Goal: Obtain resource: Download file/media

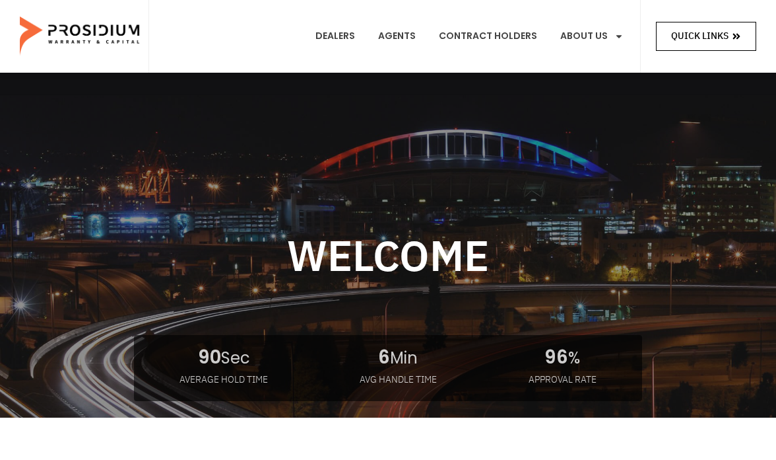
click at [740, 36] on icon at bounding box center [736, 36] width 9 height 9
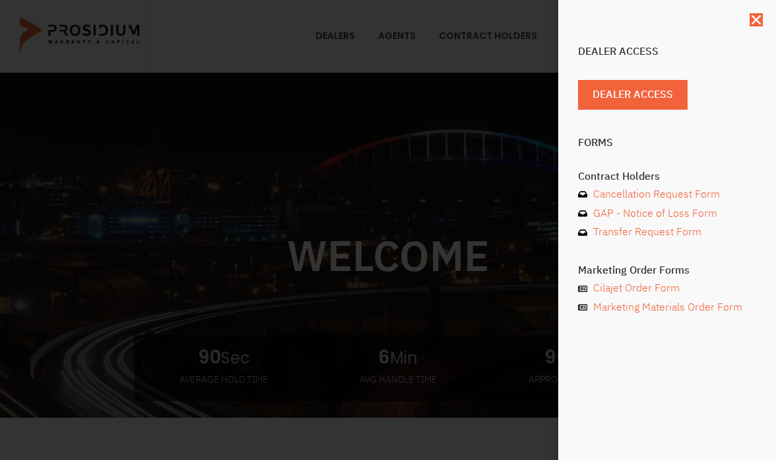
click at [454, 77] on div "Dealer Access Dealer Access Forms Contract Holders Cancellation Request Form GA…" at bounding box center [388, 230] width 776 height 460
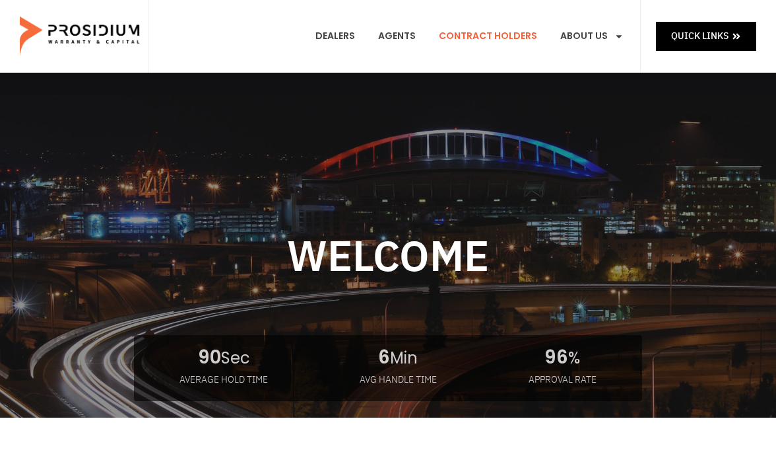
click at [506, 33] on link "Contract Holders" at bounding box center [488, 36] width 118 height 49
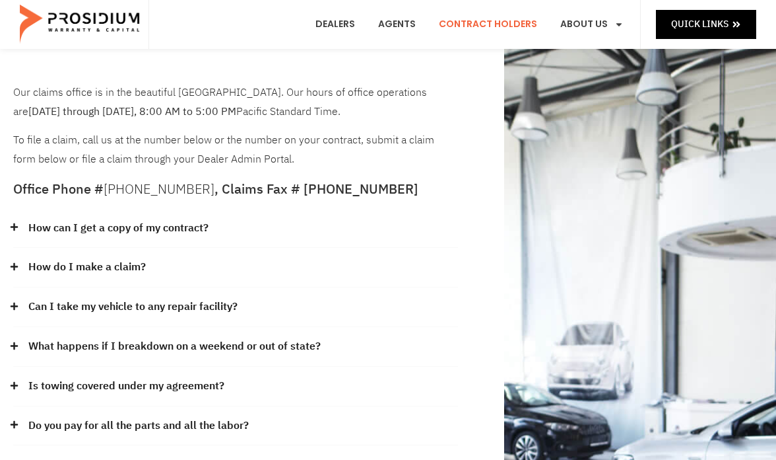
scroll to position [132, 0]
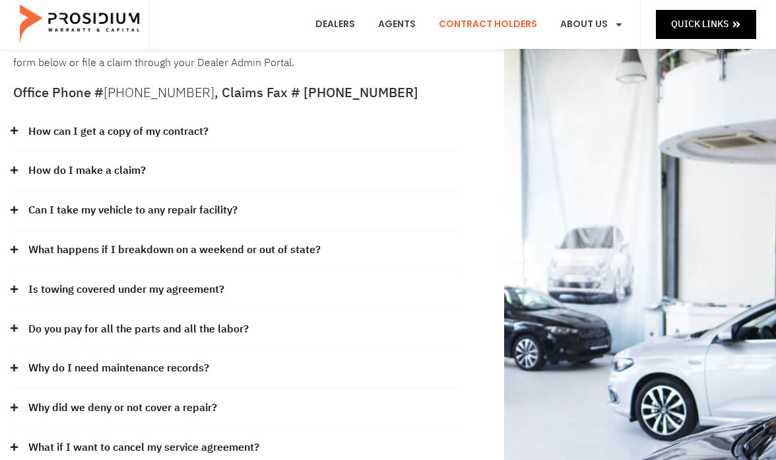
click at [11, 130] on icon at bounding box center [14, 130] width 9 height 9
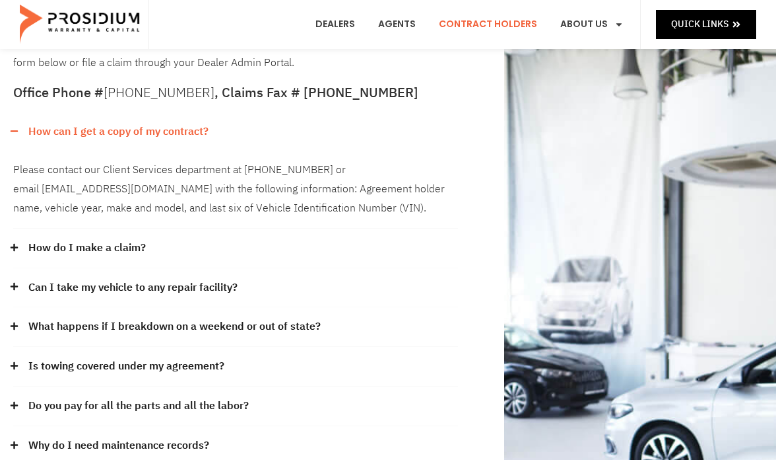
click at [20, 129] on span at bounding box center [17, 131] width 9 height 9
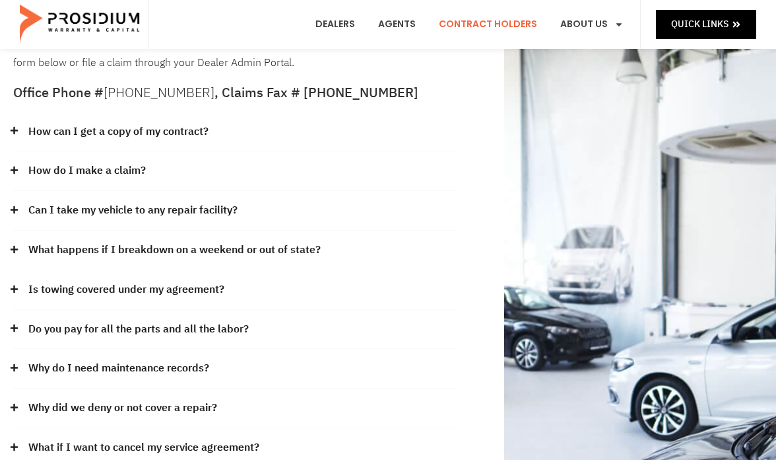
click at [15, 166] on icon at bounding box center [14, 170] width 9 height 9
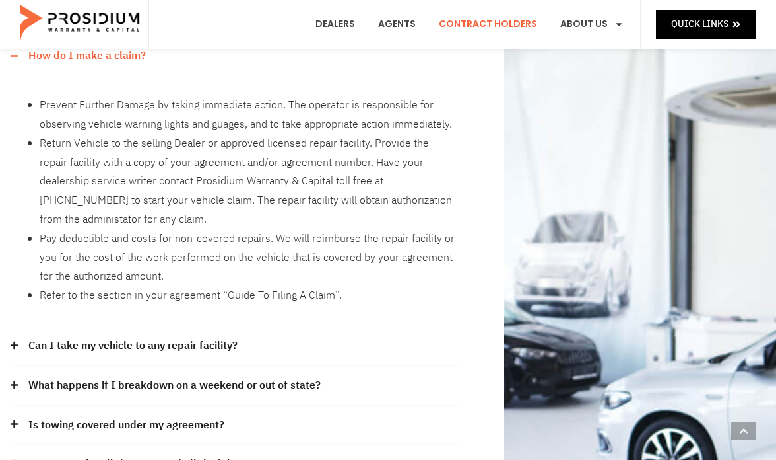
scroll to position [198, 0]
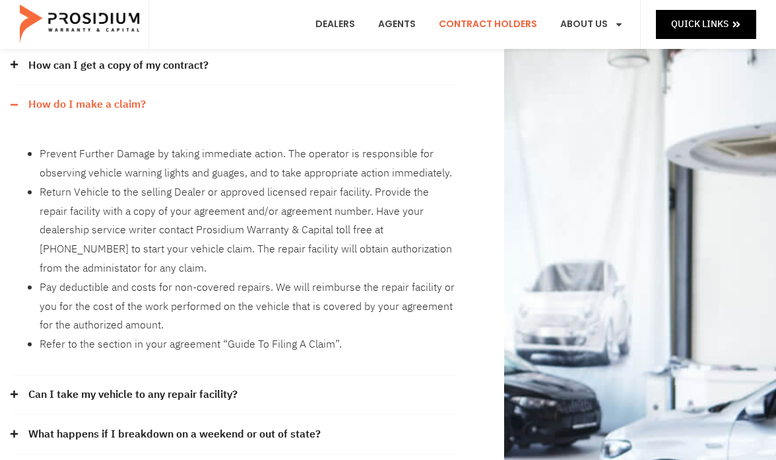
click at [13, 102] on icon at bounding box center [14, 104] width 9 height 9
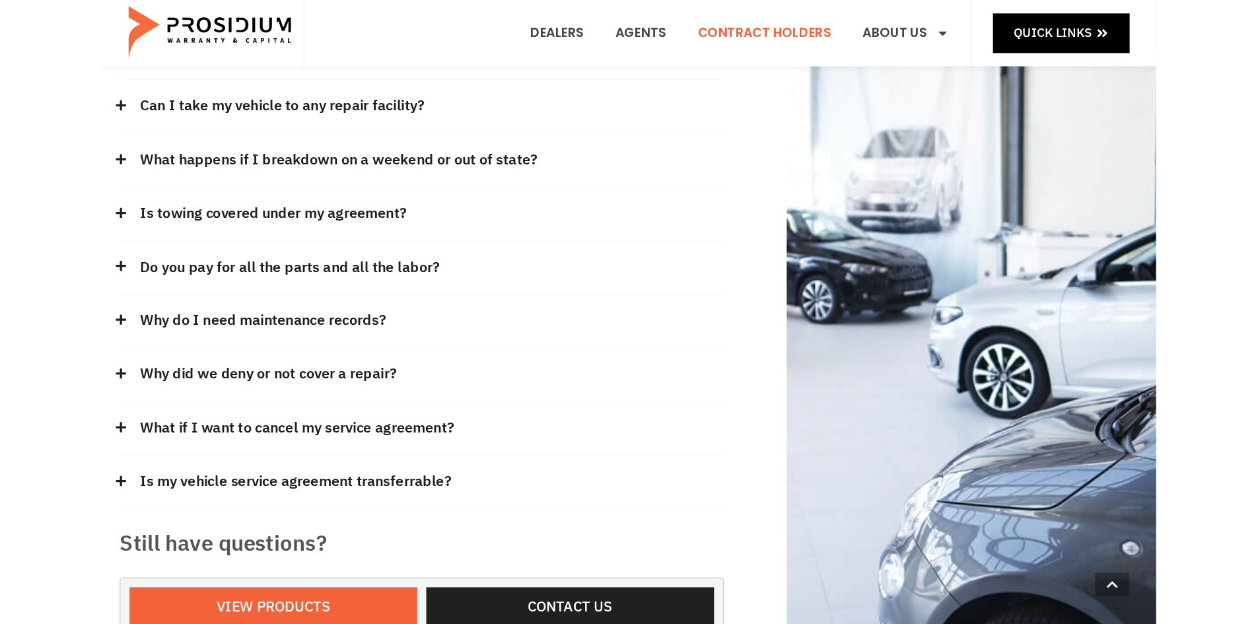
scroll to position [0, 0]
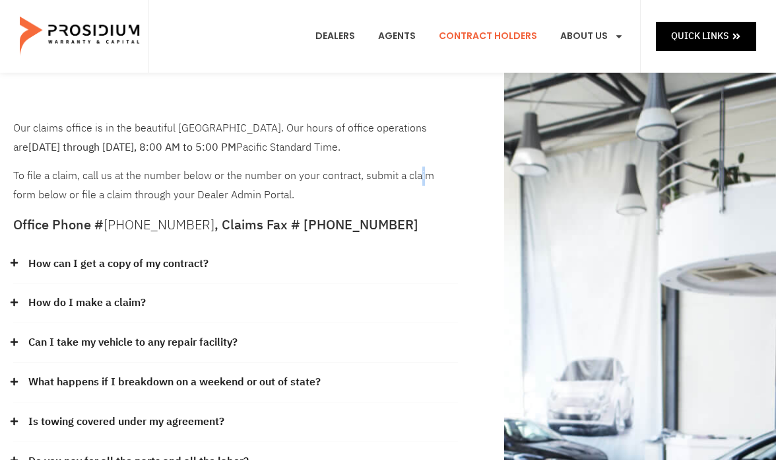
click at [417, 176] on div "Our claims office is in the beautiful [GEOGRAPHIC_DATA]. Our hours of office op…" at bounding box center [235, 162] width 445 height 86
click at [452, 177] on div "Our claims office is in the beautiful [GEOGRAPHIC_DATA]. Our hours of office op…" at bounding box center [235, 162] width 445 height 86
click at [22, 193] on div "Our claims office is in the beautiful [GEOGRAPHIC_DATA]. Our hours of office op…" at bounding box center [235, 162] width 445 height 86
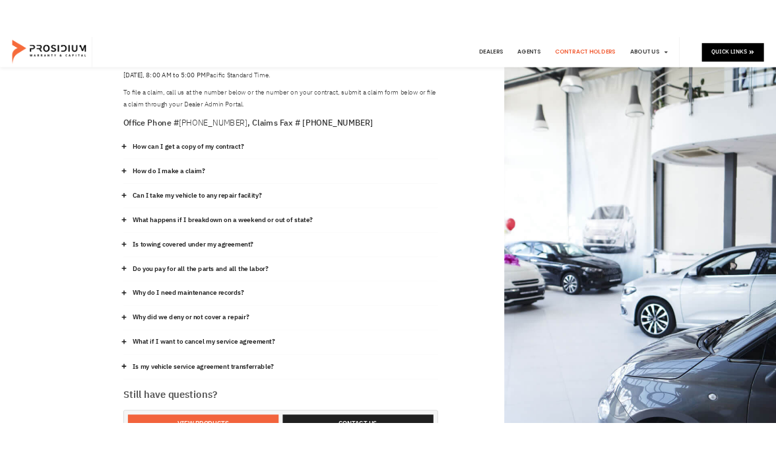
scroll to position [330, 0]
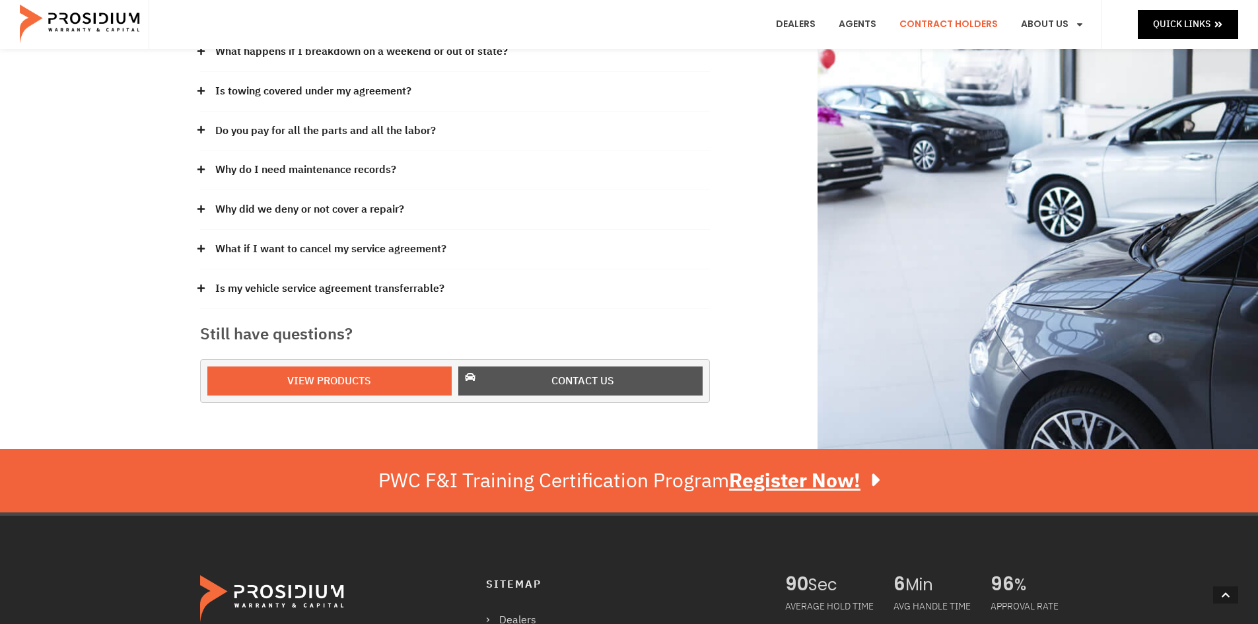
click at [585, 382] on span "Contact us" at bounding box center [582, 381] width 63 height 19
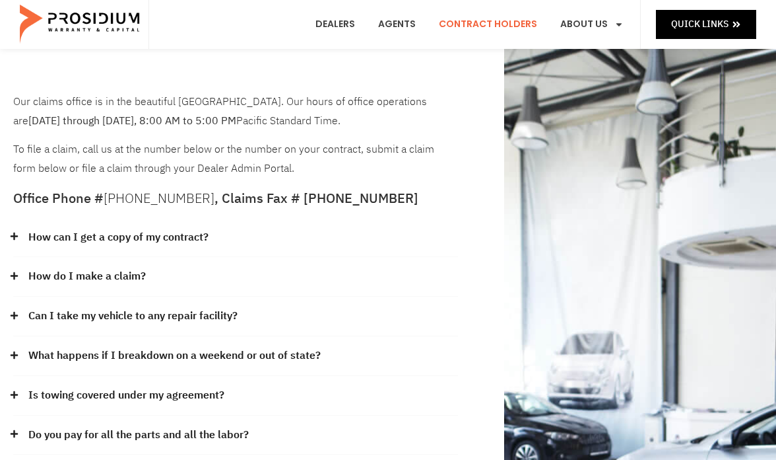
scroll to position [0, 0]
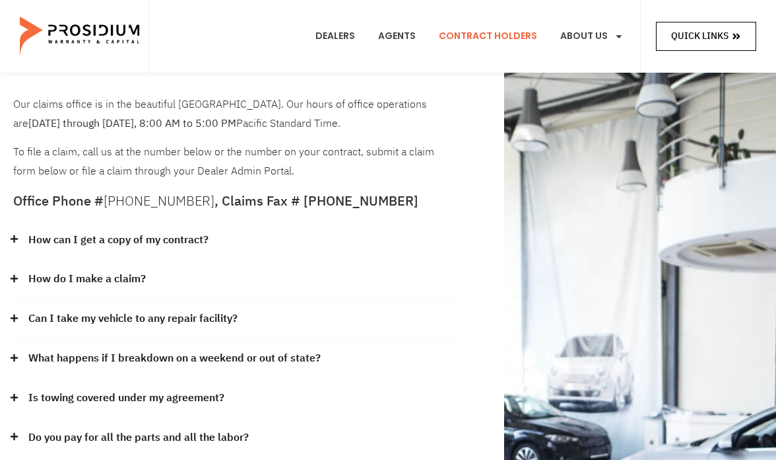
click at [714, 31] on span "Quick Links" at bounding box center [700, 36] width 57 height 17
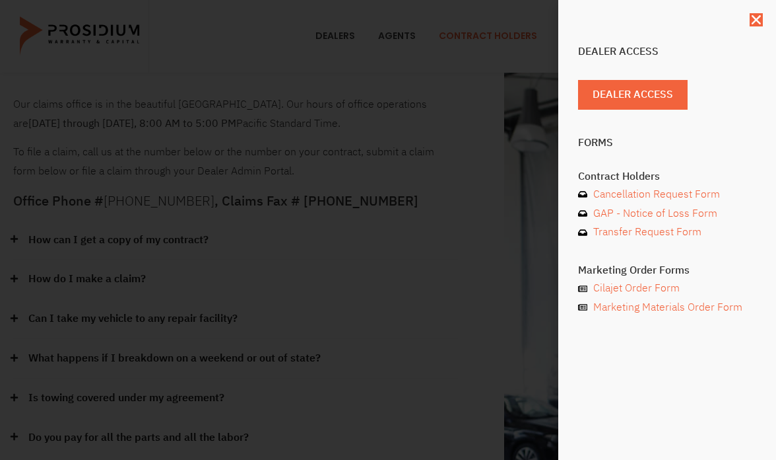
click at [629, 51] on h4 "Dealer Access" at bounding box center [667, 51] width 178 height 11
click at [668, 209] on span "GAP - Notice of Loss Form" at bounding box center [653, 213] width 127 height 19
drag, startPoint x: 757, startPoint y: 17, endPoint x: 734, endPoint y: 39, distance: 31.3
click at [756, 17] on icon "Close" at bounding box center [756, 19] width 13 height 13
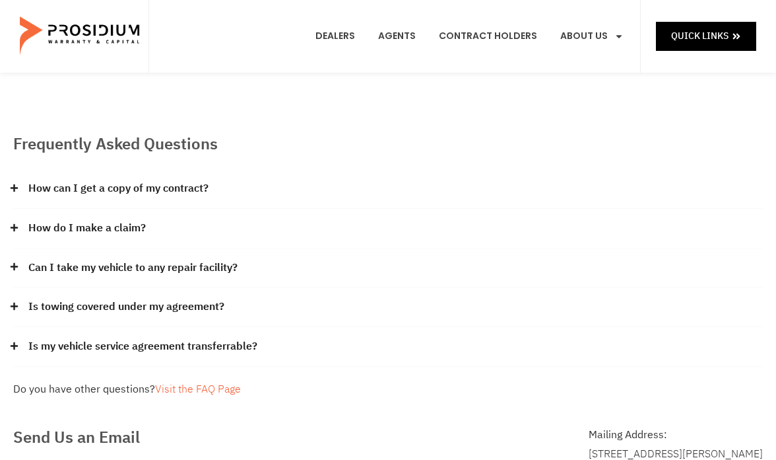
click at [16, 224] on icon at bounding box center [14, 227] width 9 height 9
